Goal: Task Accomplishment & Management: Use online tool/utility

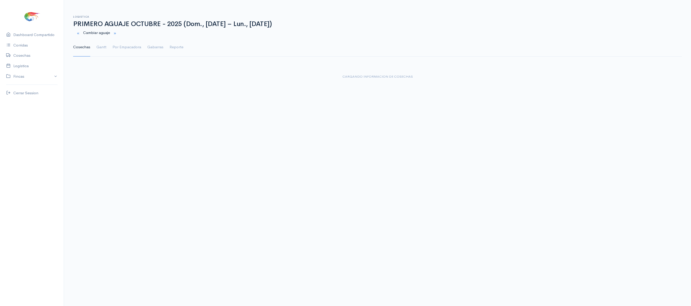
click at [94, 54] on ul "Cosechas Gantt Por Empacadora Gabarras Reporte" at bounding box center [377, 47] width 609 height 18
click at [96, 53] on ul "Cosechas Gantt Por Empacadora Gabarras Reporte" at bounding box center [377, 47] width 609 height 18
click at [97, 53] on link "Gantt" at bounding box center [101, 47] width 10 height 18
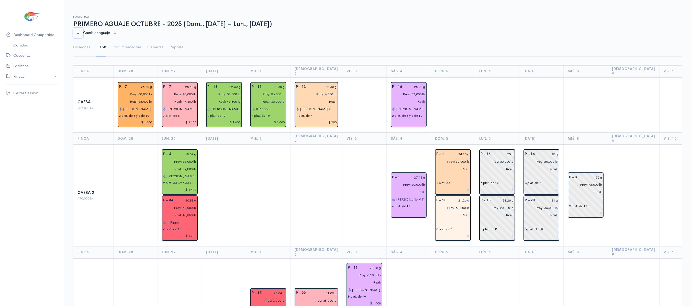
click at [81, 31] on button "button" at bounding box center [78, 33] width 10 height 10
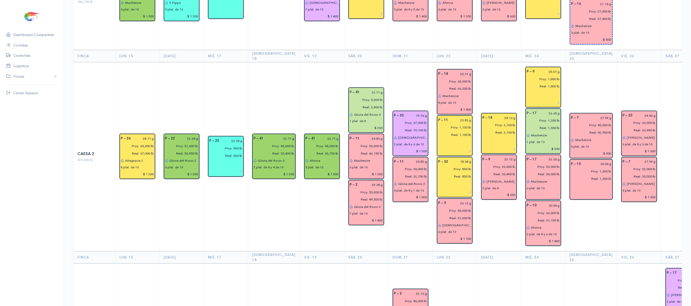
scroll to position [130, 0]
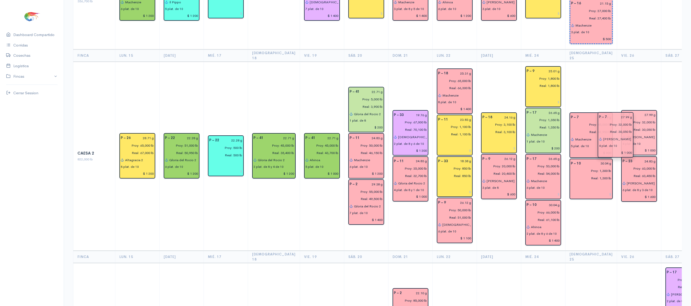
drag, startPoint x: 620, startPoint y: 172, endPoint x: 614, endPoint y: 139, distance: 33.9
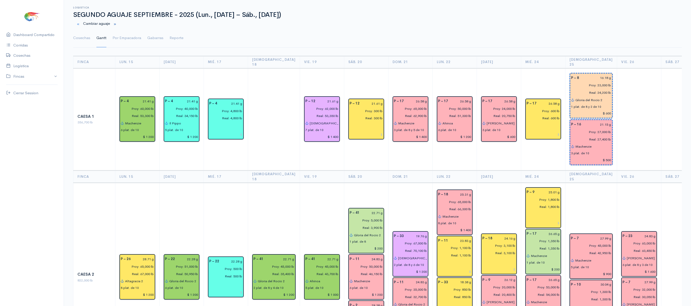
scroll to position [253, 0]
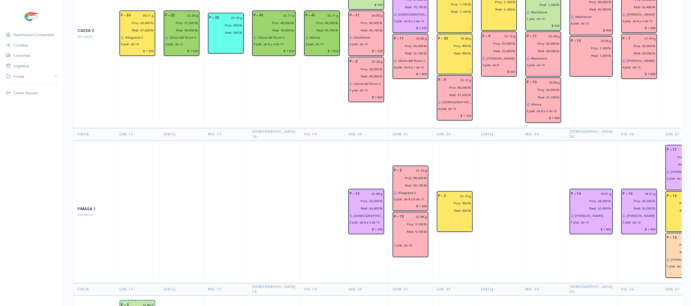
click at [121, 36] on icon at bounding box center [122, 37] width 3 height 3
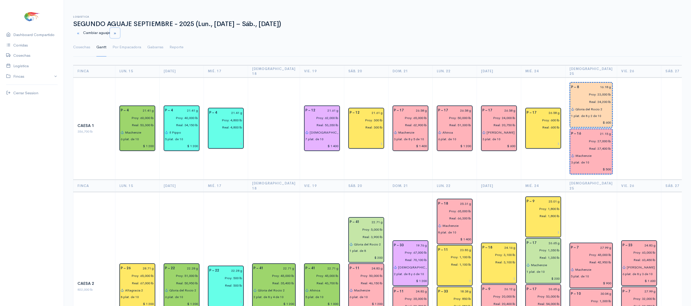
click at [117, 32] on small "button" at bounding box center [114, 33] width 3 height 3
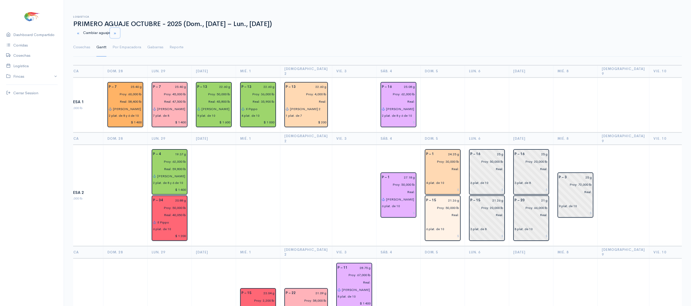
scroll to position [0, 17]
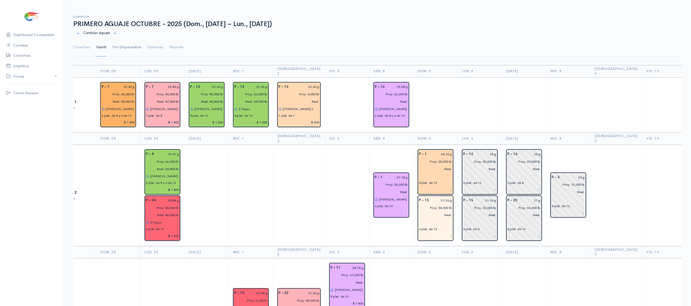
click at [123, 44] on link "Por Empacadora" at bounding box center [127, 47] width 29 height 18
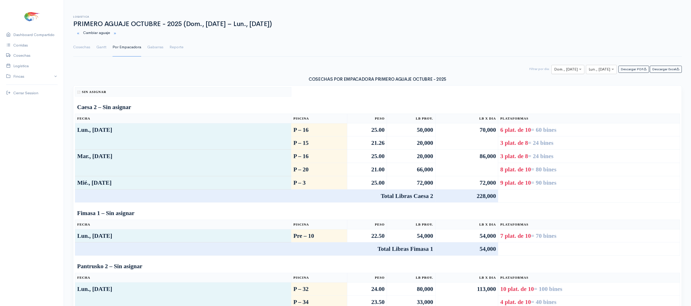
click at [563, 71] on input "text" at bounding box center [563, 70] width 18 height 6
type input "5"
click at [589, 68] on input "text" at bounding box center [597, 70] width 16 height 6
type input "5"
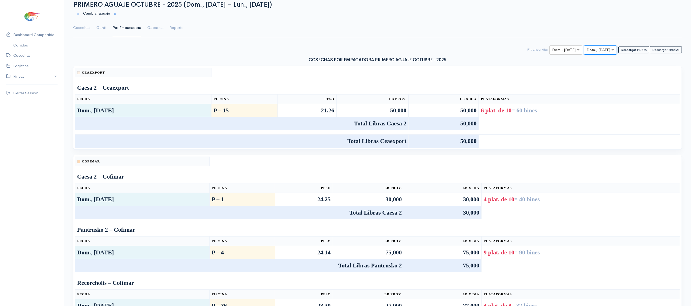
scroll to position [40, 0]
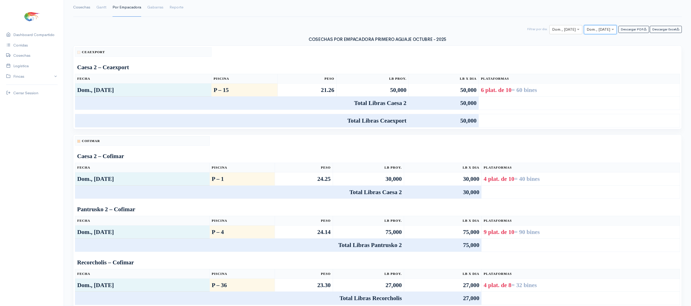
click at [81, 13] on link "Cosechas" at bounding box center [81, 7] width 17 height 18
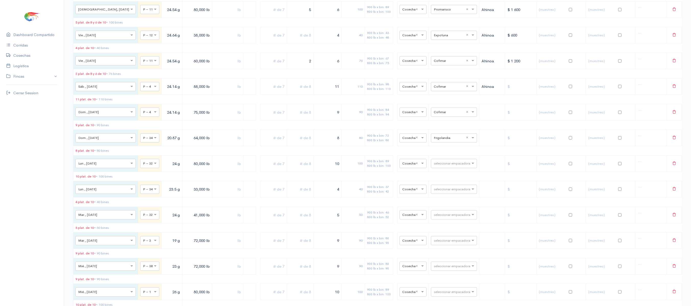
scroll to position [1524, 0]
click at [436, 140] on input "text" at bounding box center [449, 138] width 31 height 6
click at [434, 116] on div "seleccionar empacadora × Cofimar ×" at bounding box center [454, 111] width 46 height 9
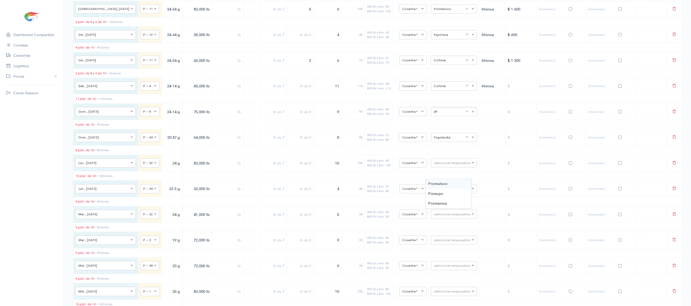
type input "pro"
click at [439, 183] on span "Promarisco" at bounding box center [437, 183] width 19 height 5
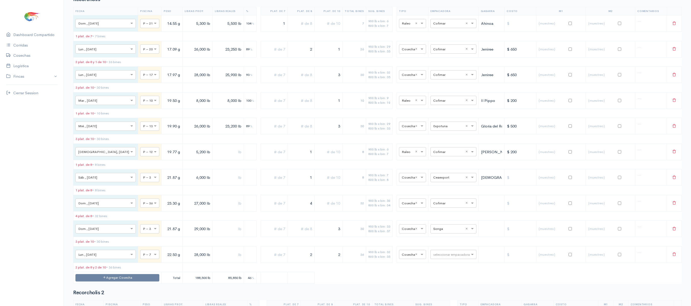
scroll to position [2059, 0]
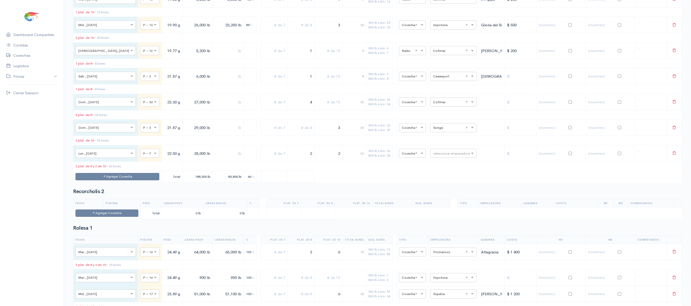
click at [445, 105] on input "text" at bounding box center [448, 102] width 31 height 6
type input "pro"
click at [445, 196] on span "Promarisco" at bounding box center [437, 194] width 19 height 5
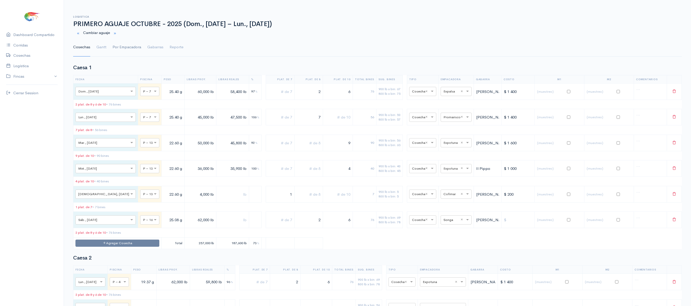
click at [132, 45] on link "Por Empacadora" at bounding box center [127, 47] width 29 height 18
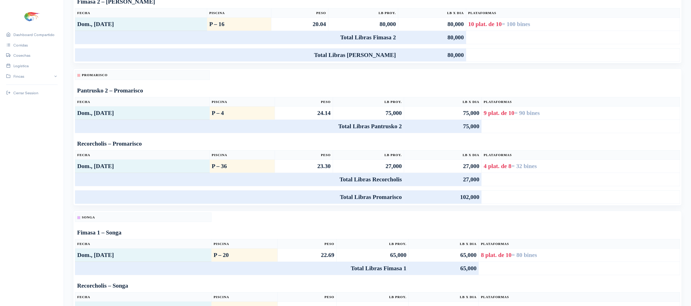
scroll to position [429, 0]
